Goal: Participate in discussion

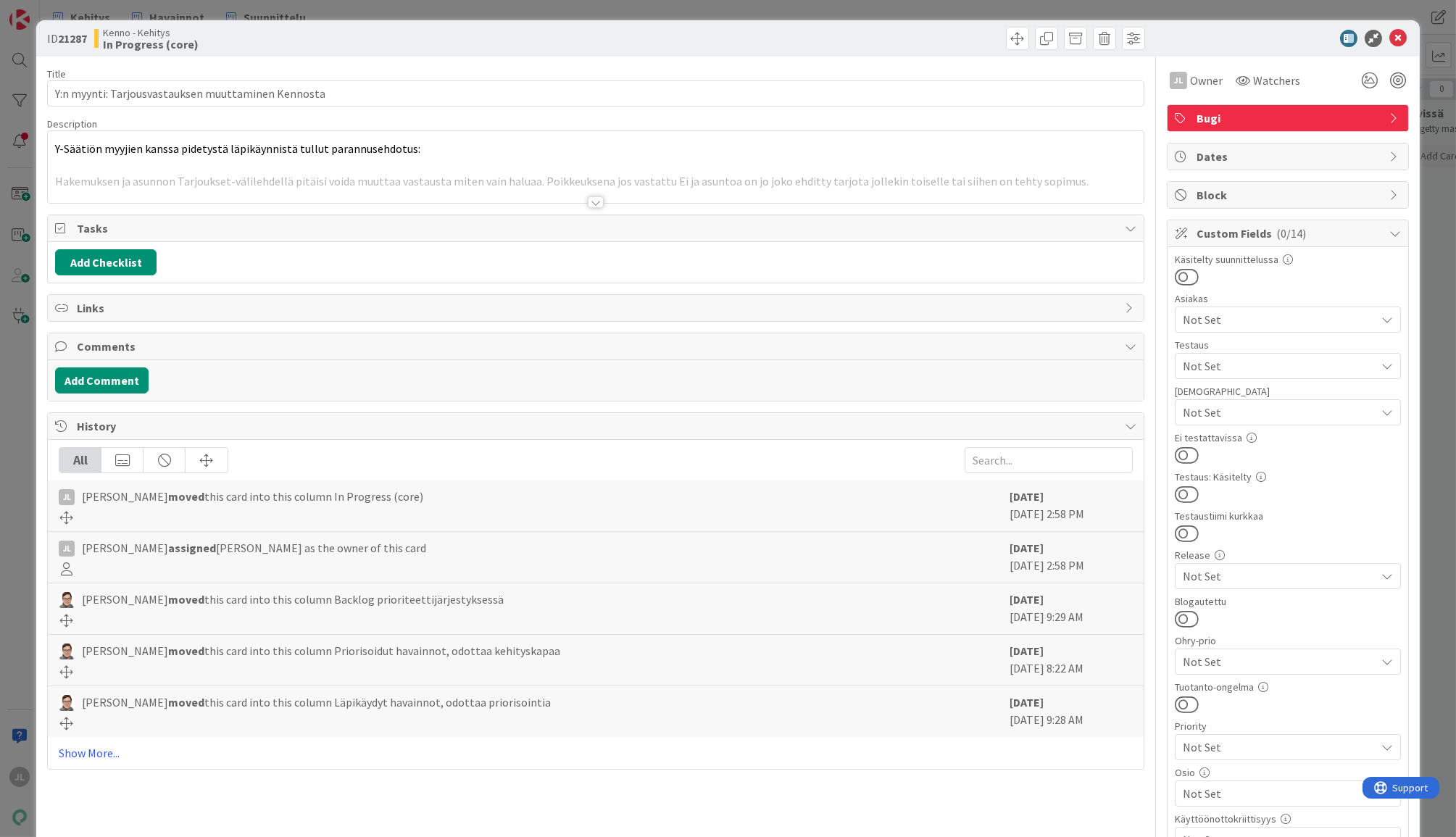
click at [441, 181] on div at bounding box center [595, 184] width 1096 height 37
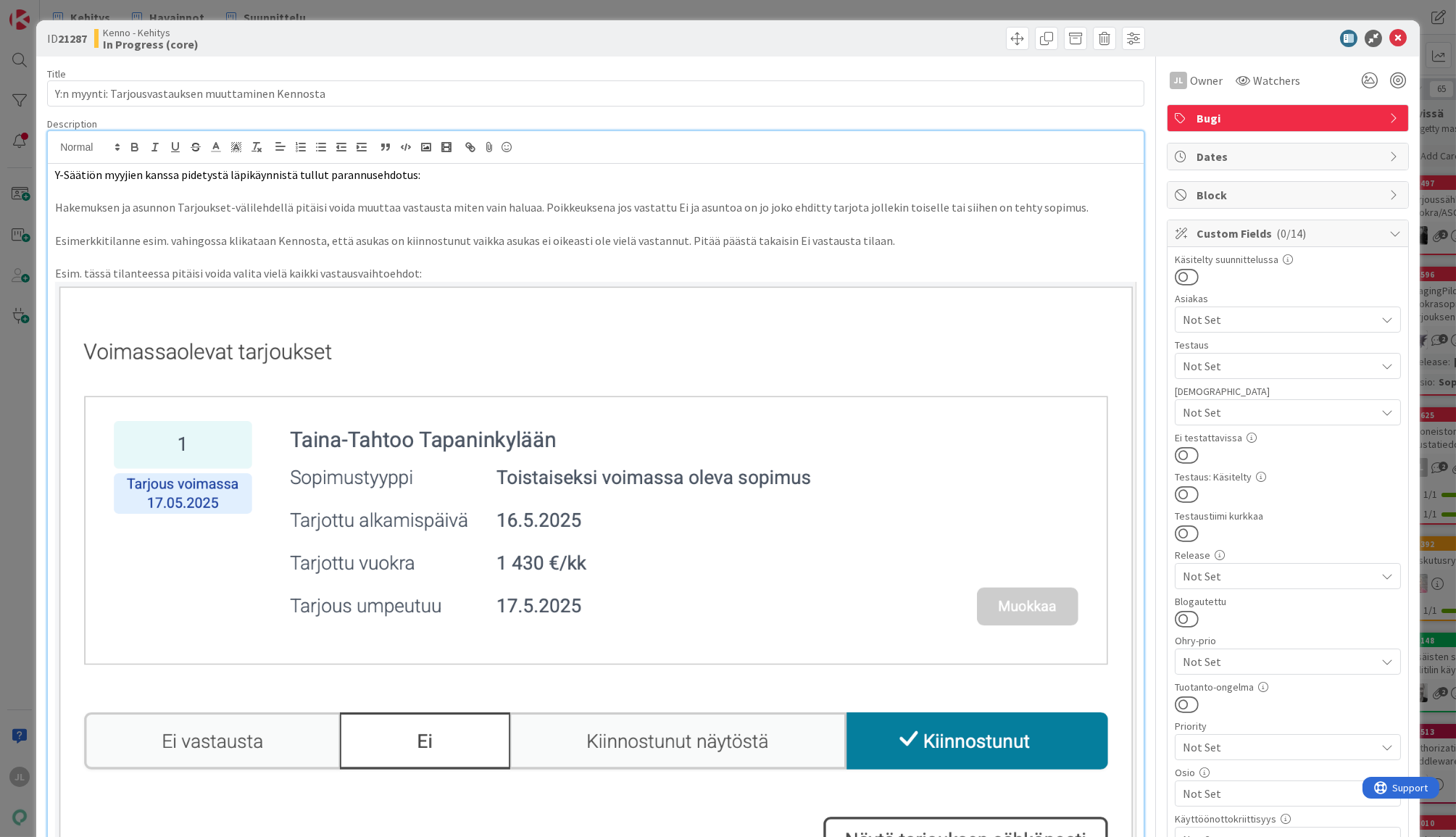
click at [434, 179] on p "Y-Säätiön myyjien kanssa pidetystä läpikäynnistä tullut parannusehdotus:" at bounding box center [595, 175] width 1081 height 17
click at [427, 198] on p at bounding box center [595, 191] width 1081 height 17
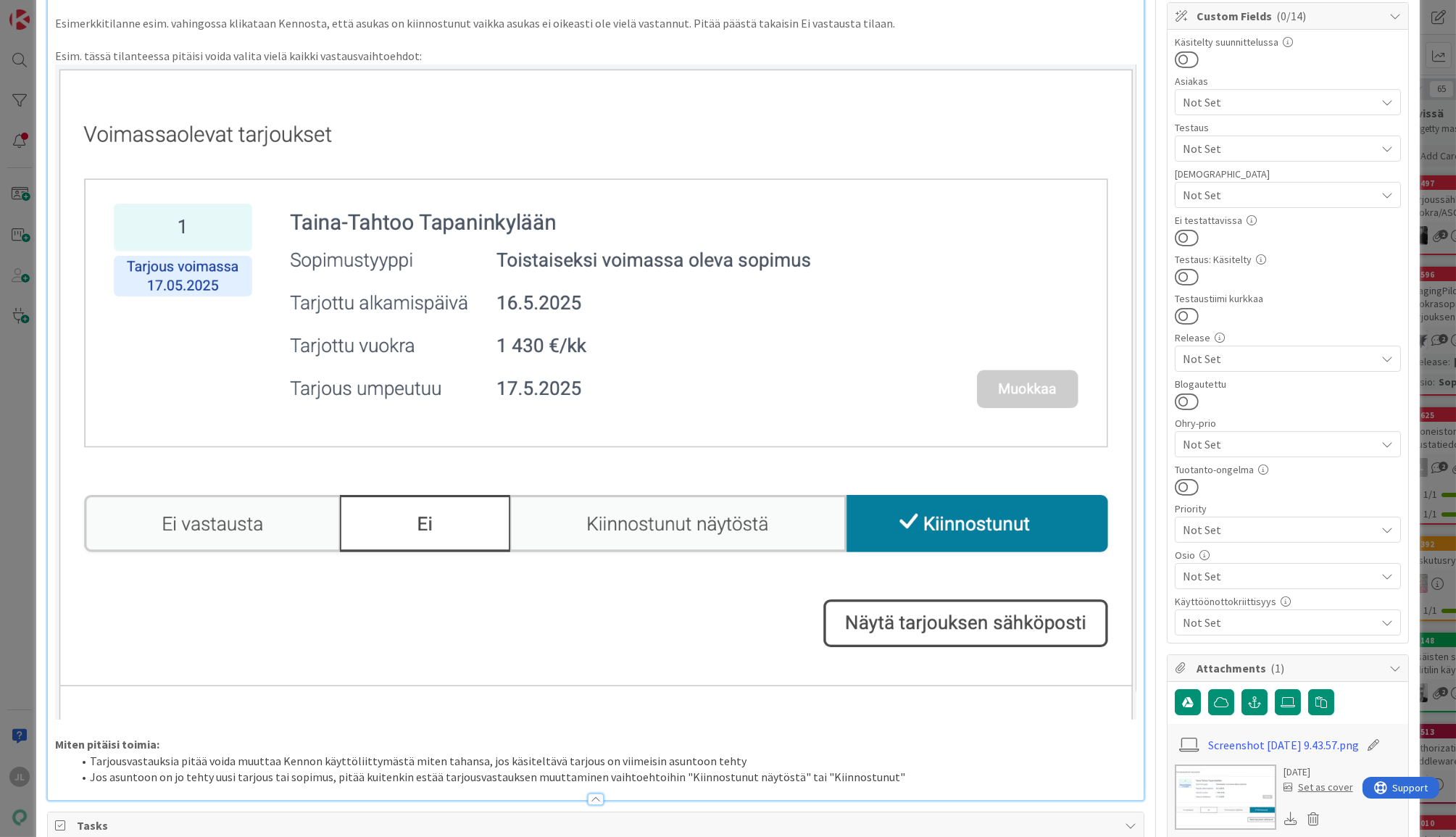
scroll to position [66, 0]
